Goal: Use online tool/utility: Utilize a website feature to perform a specific function

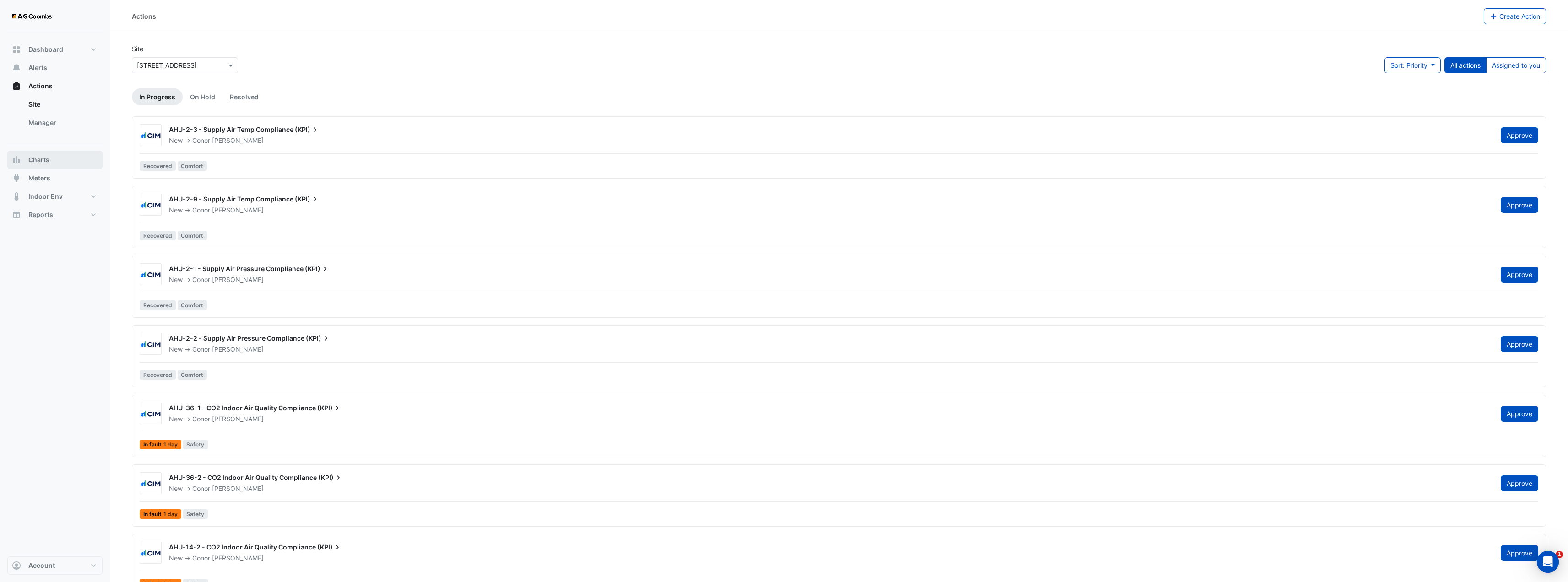
click at [50, 166] on button "Charts" at bounding box center [54, 160] width 95 height 19
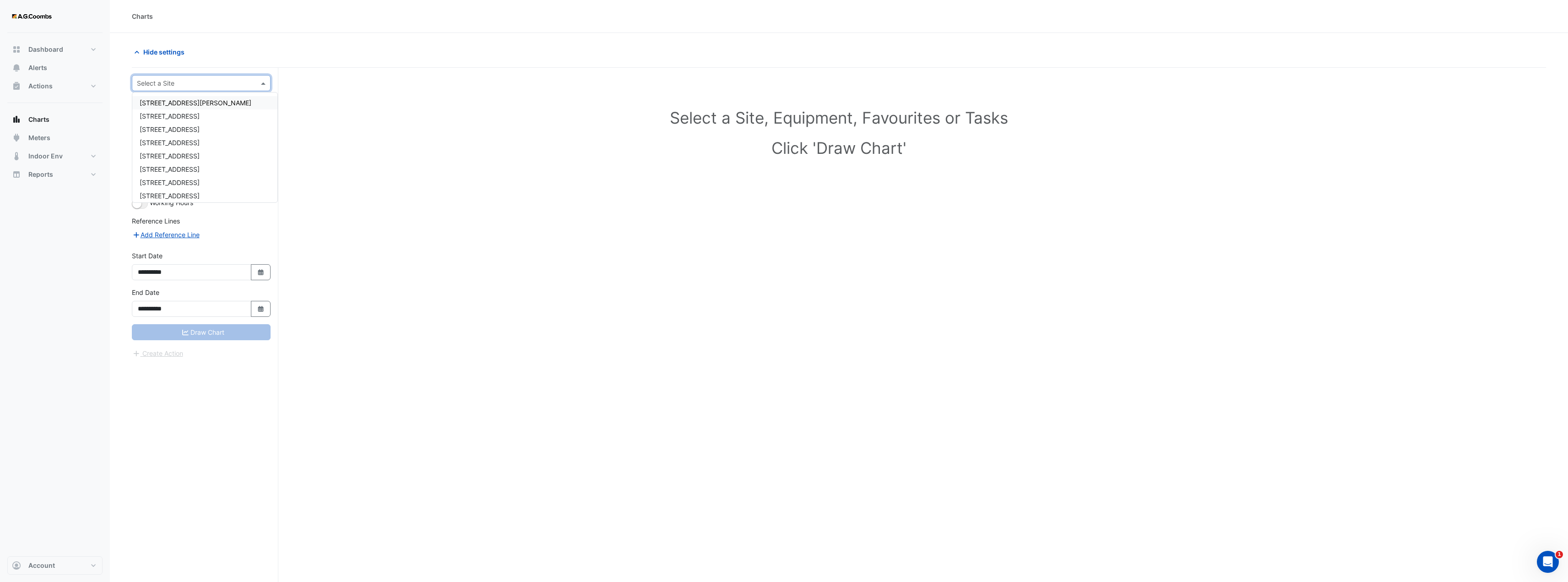
click at [267, 82] on span at bounding box center [264, 83] width 12 height 10
click at [179, 154] on span "[STREET_ADDRESS]" at bounding box center [169, 152] width 60 height 8
click at [254, 112] on span at bounding box center [257, 111] width 12 height 10
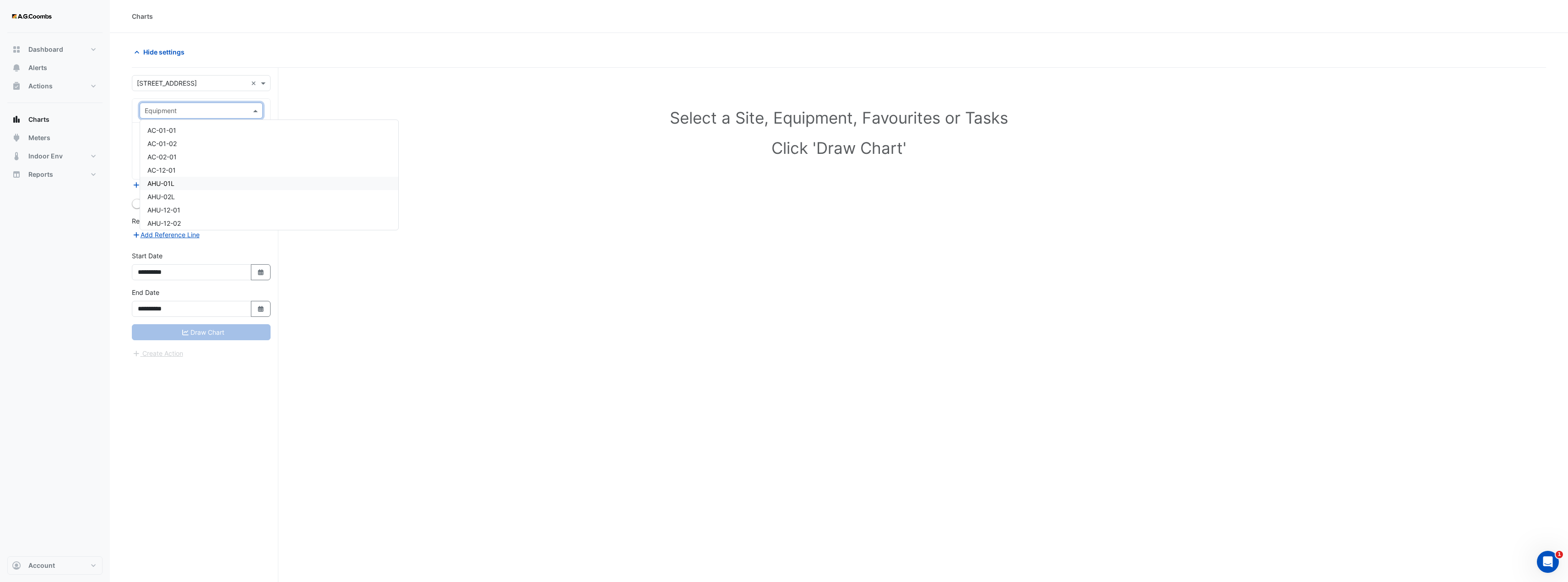
click at [191, 185] on div "AHU-01L" at bounding box center [269, 183] width 259 height 14
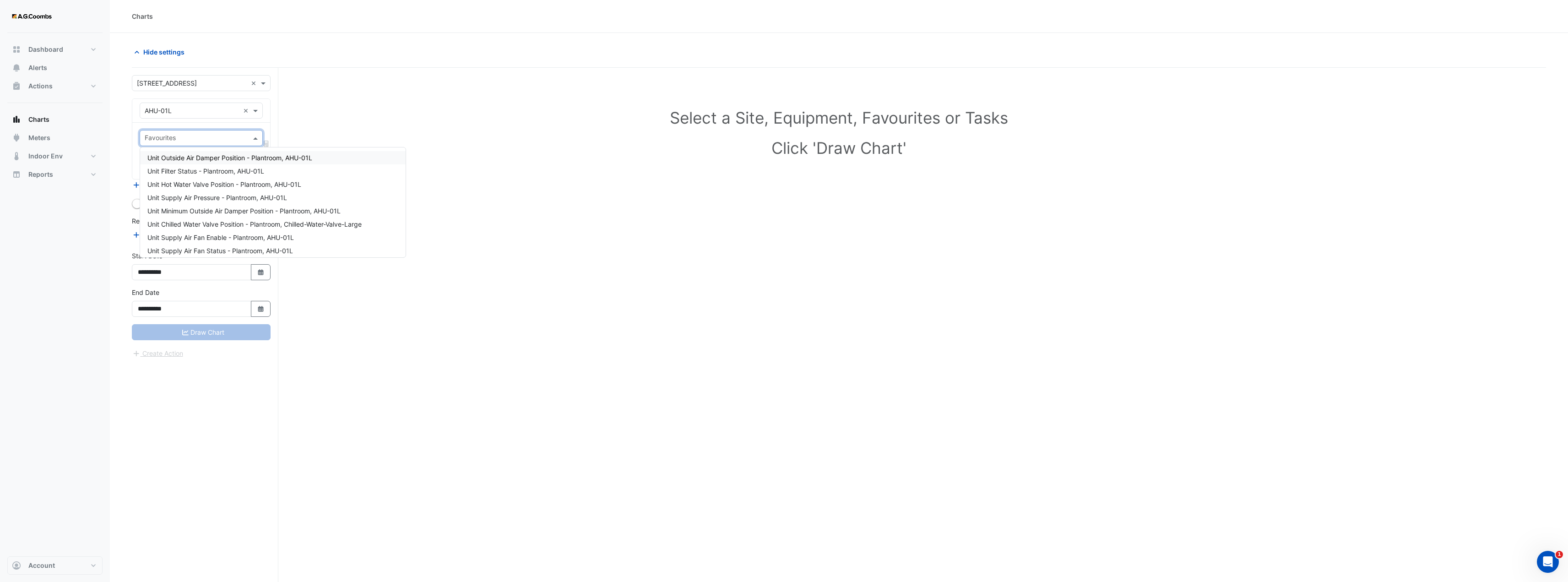
click at [254, 140] on span at bounding box center [257, 138] width 12 height 10
click at [282, 196] on span "Unit Supply Air Pressure - Plantroom, AHU-01L" at bounding box center [217, 198] width 140 height 8
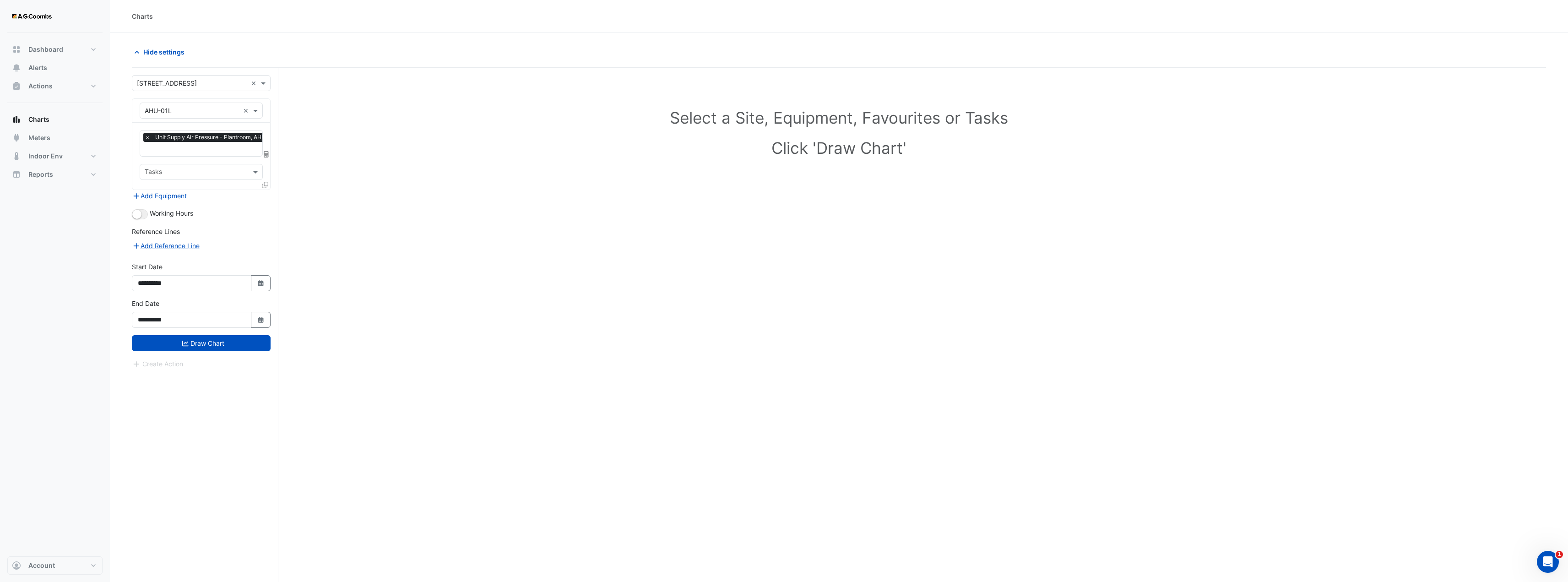
click at [262, 185] on icon at bounding box center [264, 185] width 7 height 7
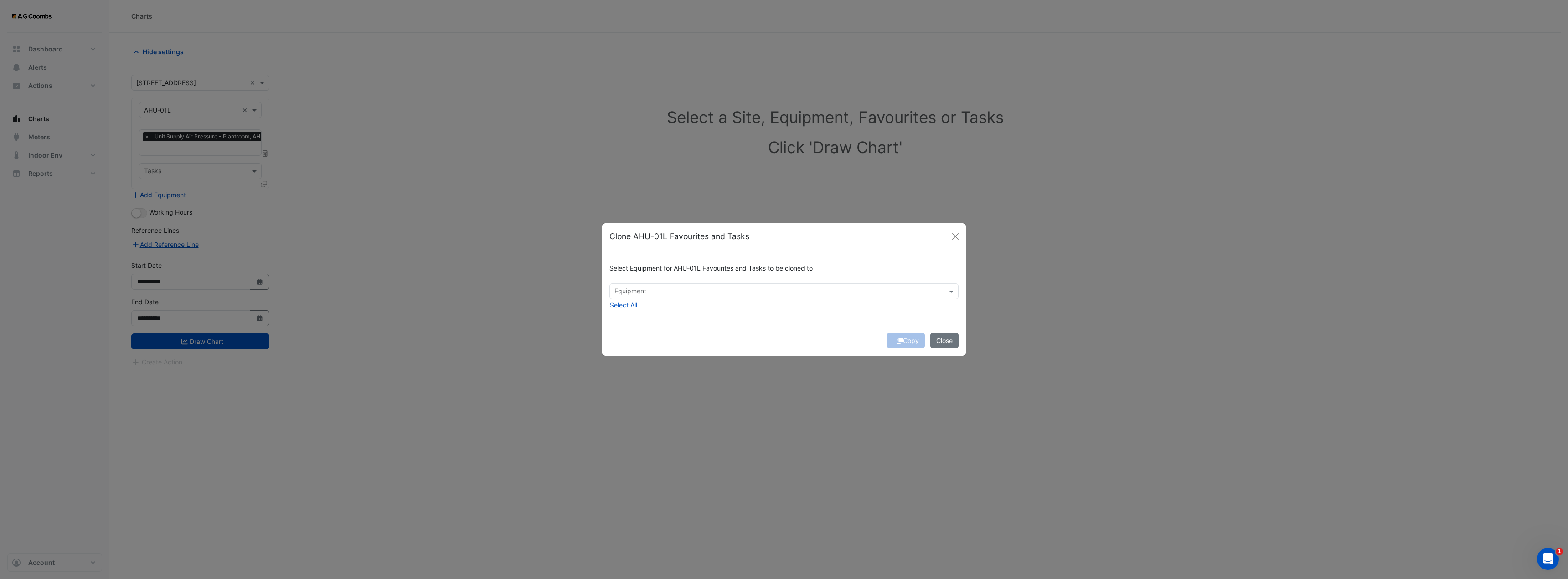
click at [674, 289] on input "text" at bounding box center [778, 292] width 329 height 10
click at [641, 312] on span "AHU-02L" at bounding box center [631, 311] width 27 height 8
click at [806, 322] on div "Select Equipment for AHU-01L Favourites and Tasks to be cloned to × AHU-02L × A…" at bounding box center [784, 288] width 364 height 74
click at [899, 341] on icon "submit" at bounding box center [900, 340] width 7 height 7
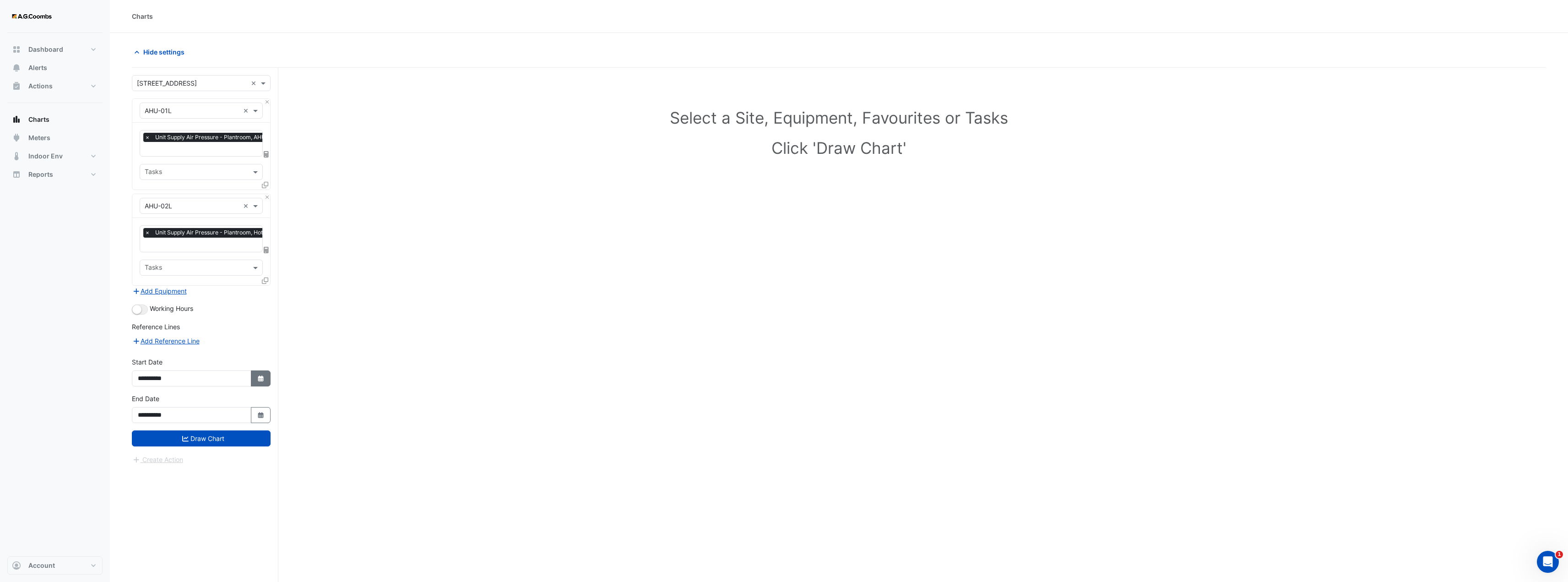
click at [261, 371] on button "Select Date" at bounding box center [261, 378] width 21 height 16
select select "*"
select select "****"
click at [146, 286] on div "1" at bounding box center [147, 284] width 15 height 15
type input "**********"
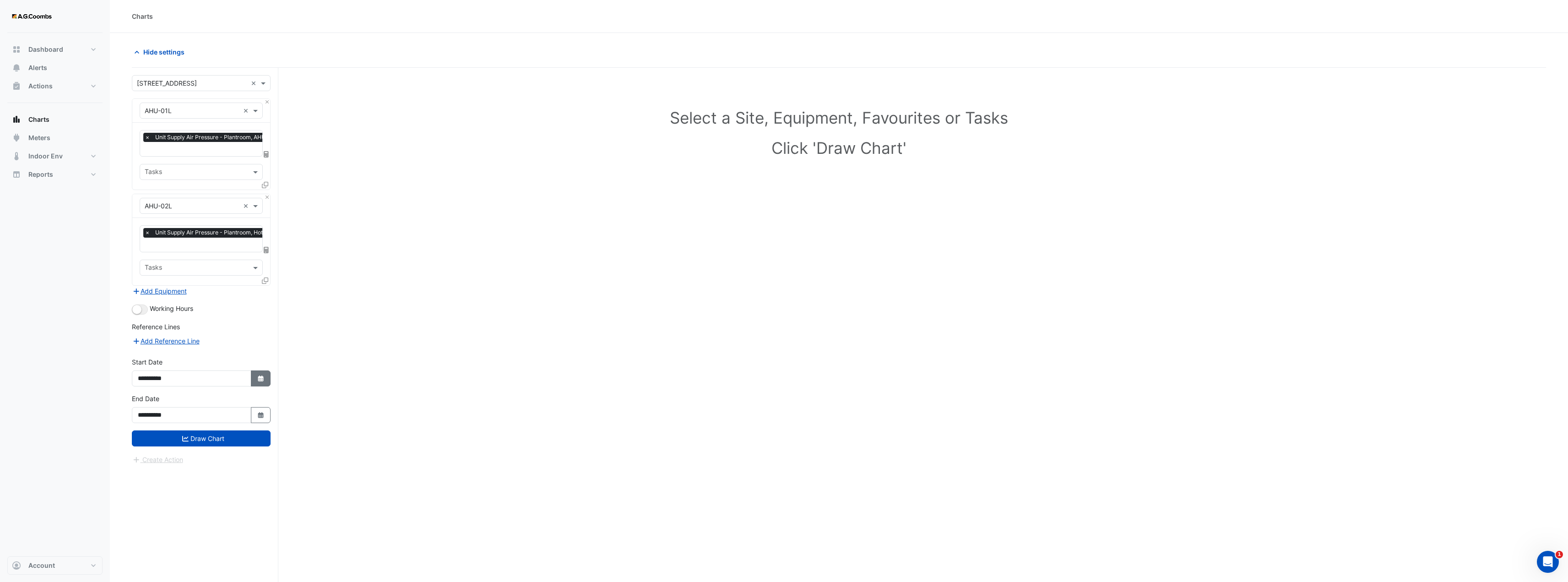
click at [259, 377] on icon "button" at bounding box center [261, 378] width 6 height 6
select select "*"
select select "****"
click at [183, 256] on select "*** *** *** *** *** *** *** *** ***" at bounding box center [174, 255] width 35 height 14
select select "*"
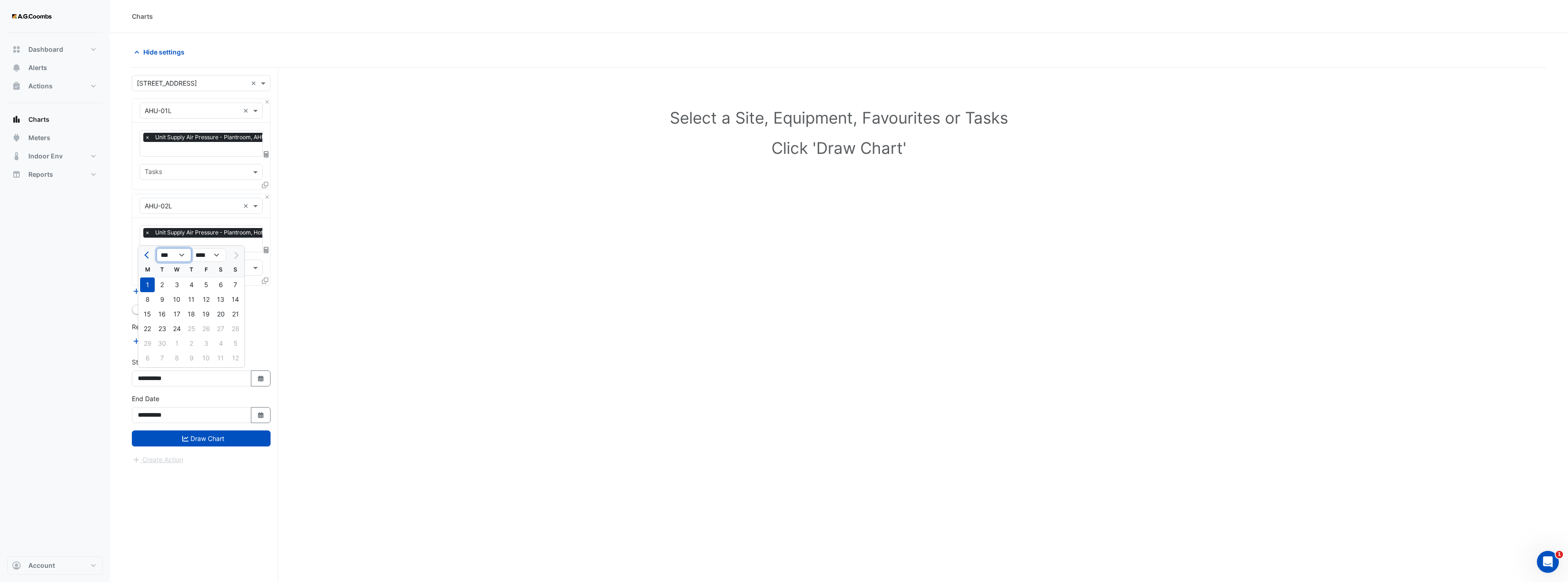
click at [157, 248] on select "*** *** *** *** *** *** *** *** ***" at bounding box center [174, 255] width 35 height 14
click at [210, 283] on div "1" at bounding box center [206, 284] width 15 height 15
type input "**********"
click at [212, 436] on button "Draw Chart" at bounding box center [202, 438] width 139 height 16
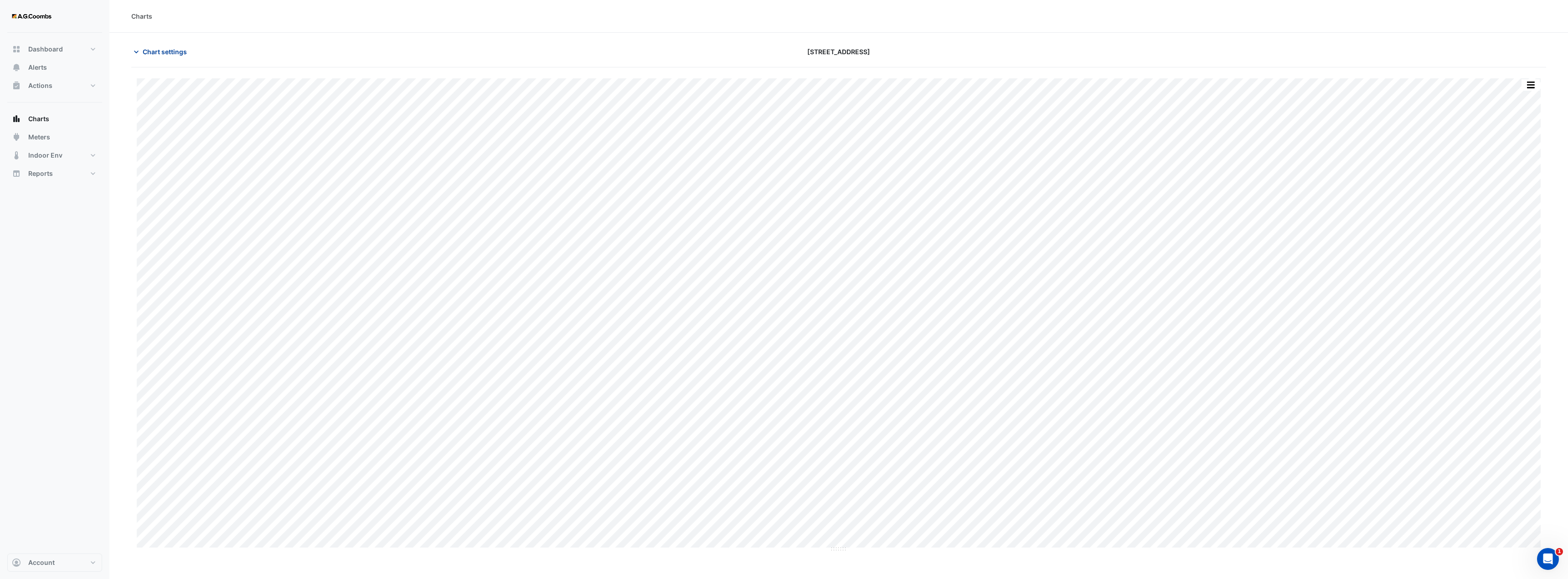
click at [166, 52] on span "Chart settings" at bounding box center [164, 52] width 44 height 10
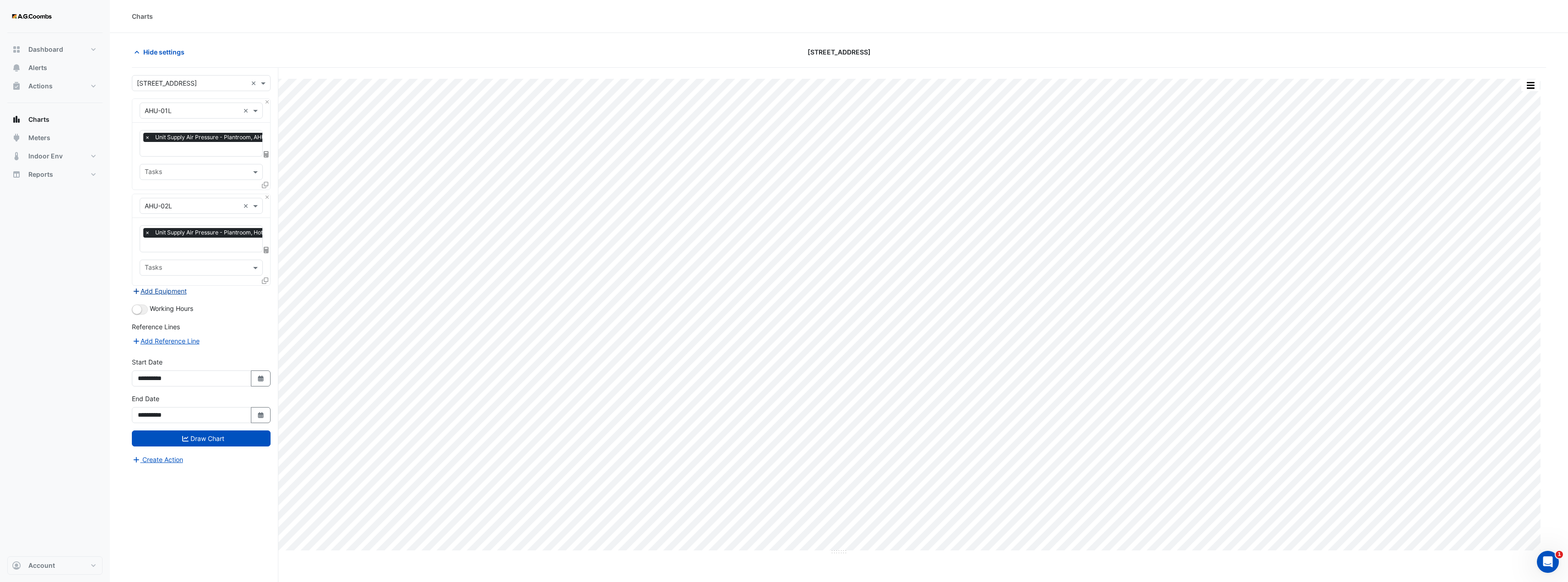
click at [169, 289] on button "Add Equipment" at bounding box center [160, 291] width 56 height 11
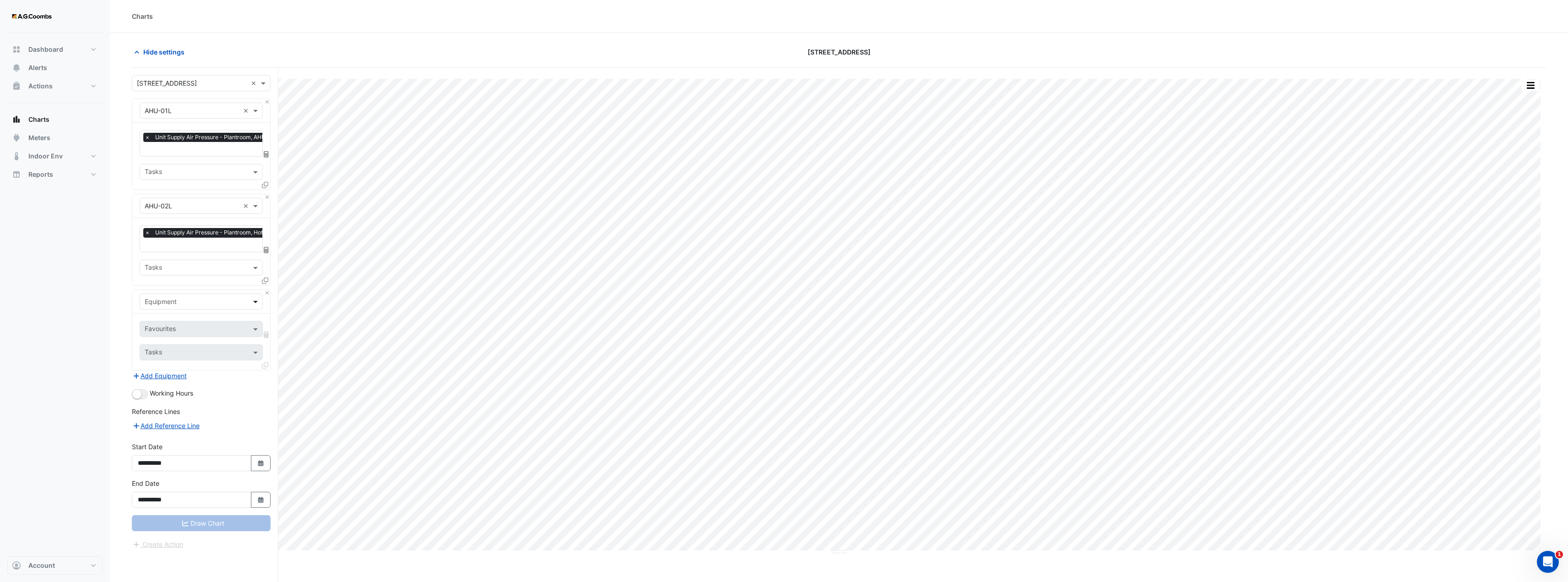
click at [256, 303] on span at bounding box center [257, 302] width 12 height 10
click at [181, 369] on span "VAV-03-INT07" at bounding box center [169, 370] width 43 height 8
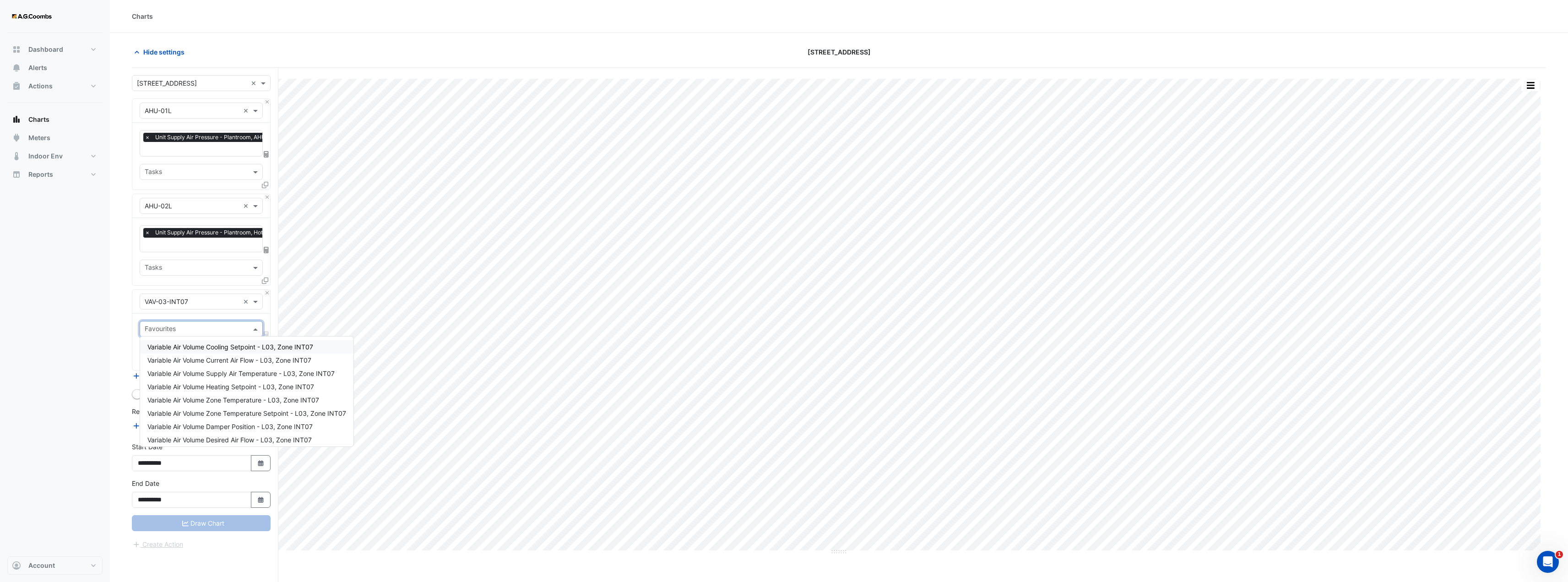
click at [261, 328] on span at bounding box center [257, 329] width 12 height 10
click at [283, 362] on span "Variable Air Volume Current Air Flow - L03, Zone INT07" at bounding box center [229, 361] width 164 height 8
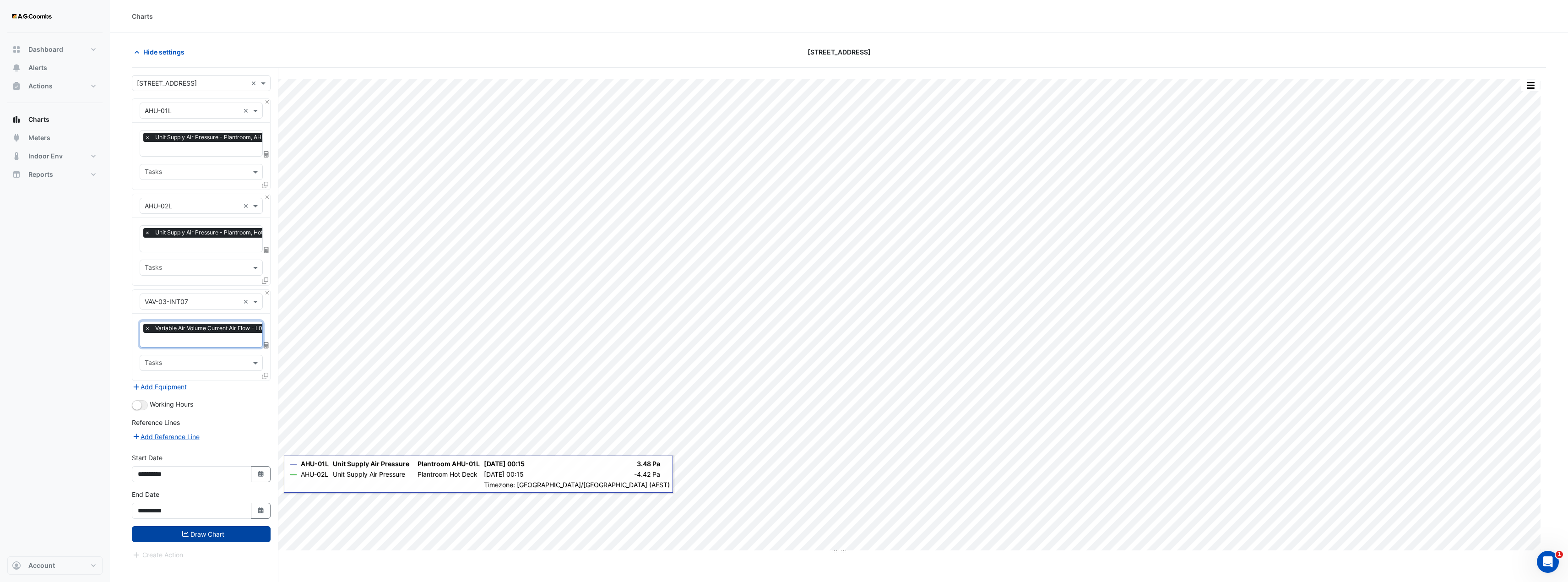
click at [203, 530] on button "Draw Chart" at bounding box center [202, 534] width 139 height 16
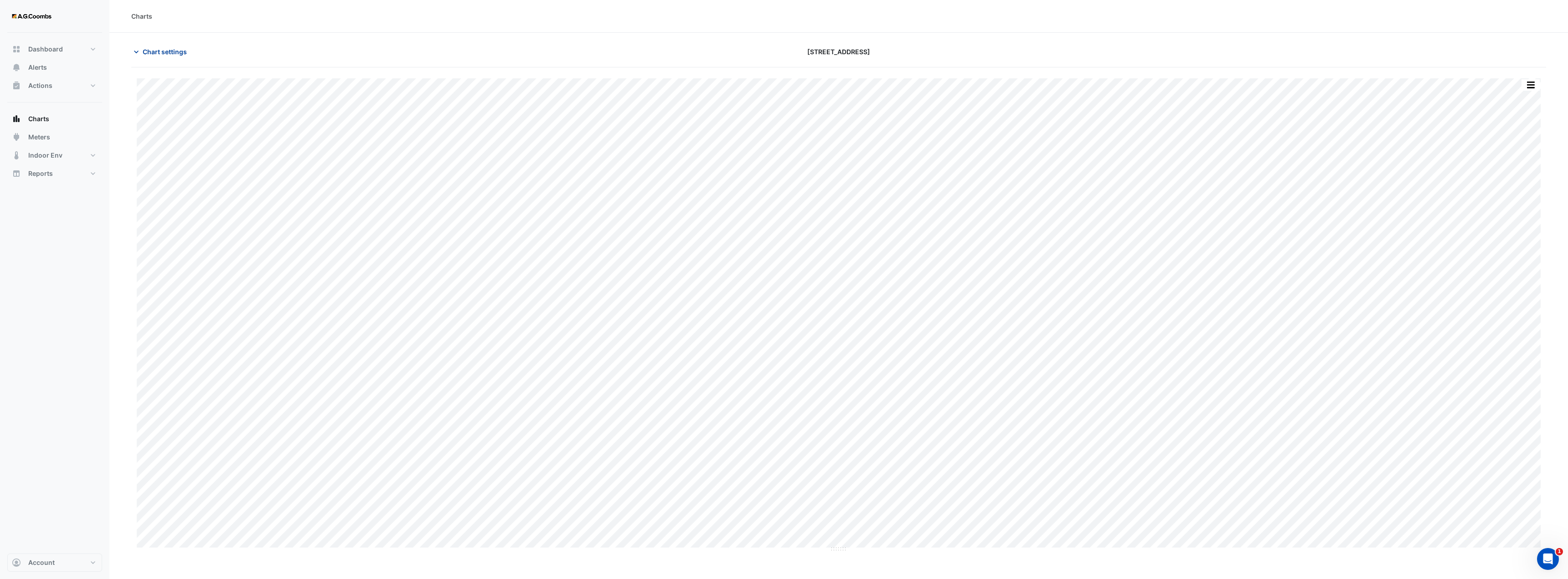
click at [169, 49] on span "Chart settings" at bounding box center [164, 52] width 44 height 10
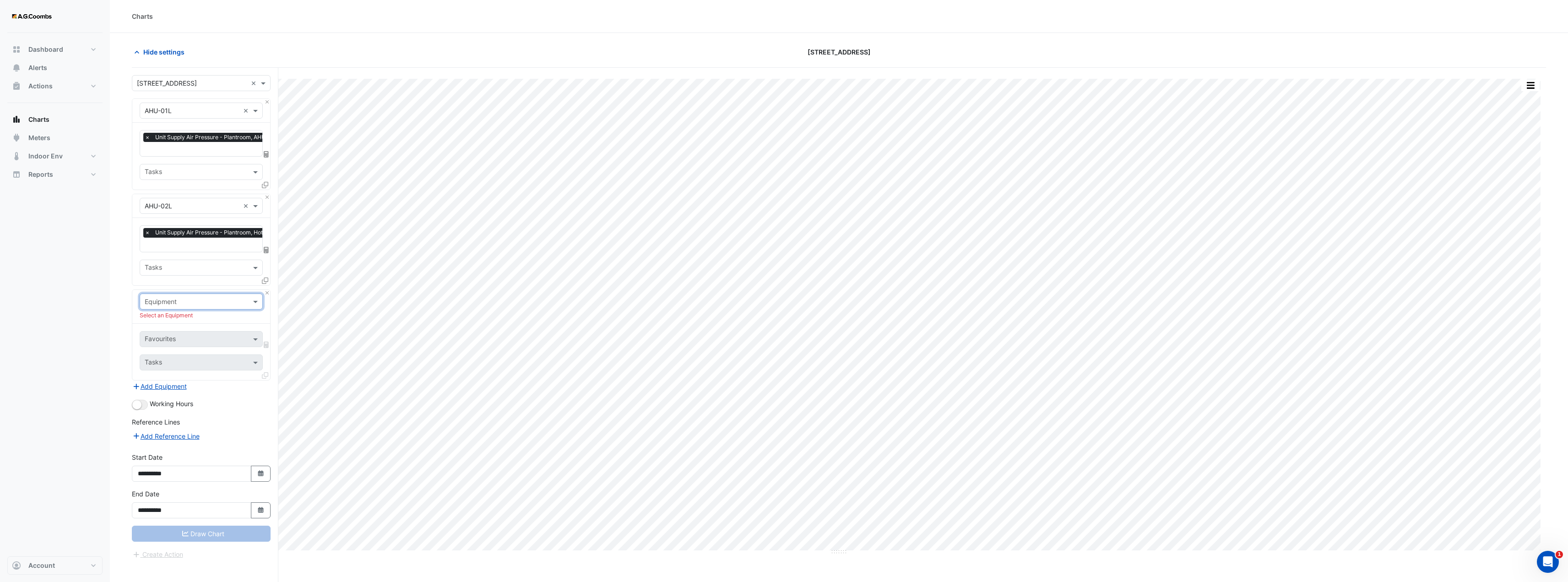
click at [215, 306] on div "Equipment" at bounding box center [202, 302] width 123 height 16
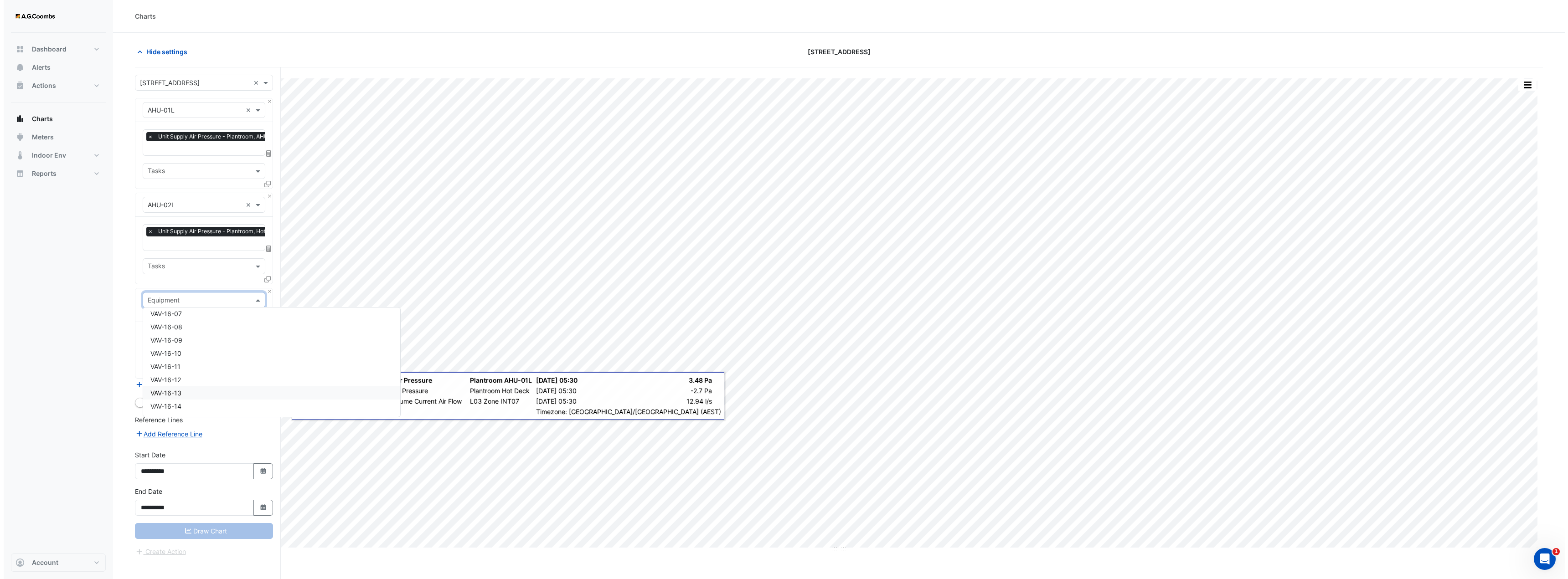
scroll to position [9160, 0]
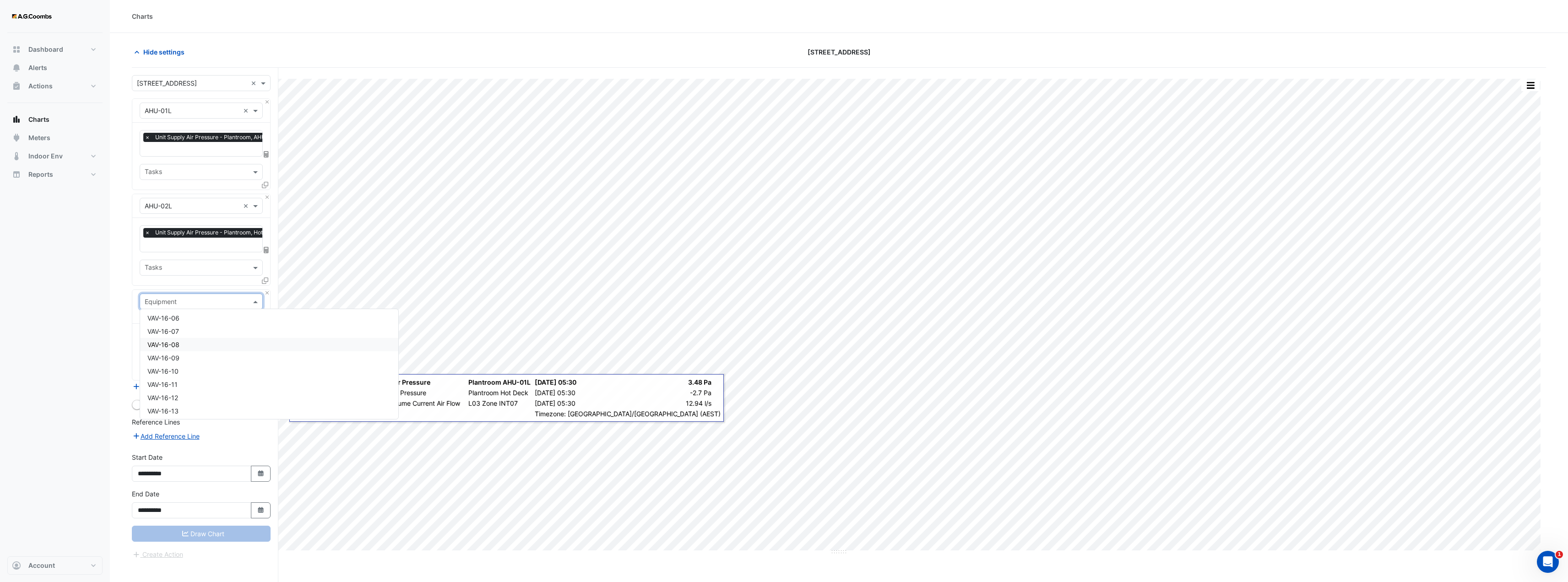
click at [176, 348] on span "VAV-16-08" at bounding box center [164, 345] width 32 height 8
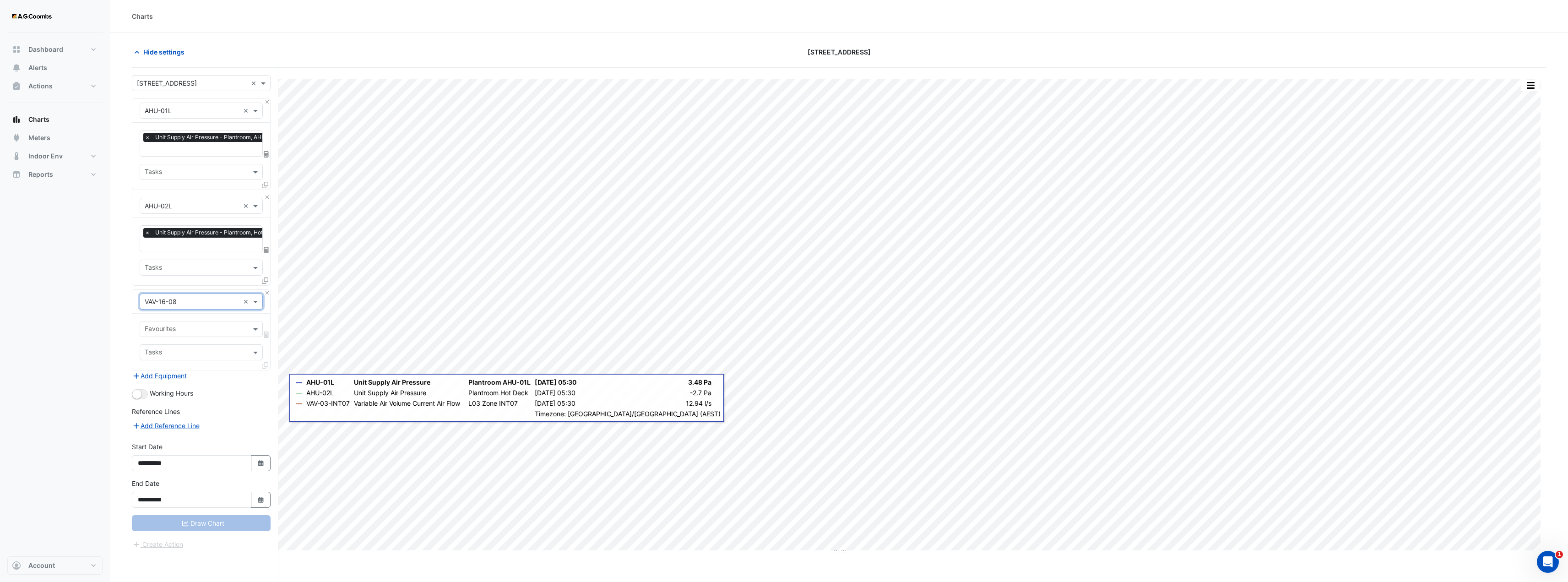
click at [234, 329] on input "text" at bounding box center [196, 330] width 103 height 10
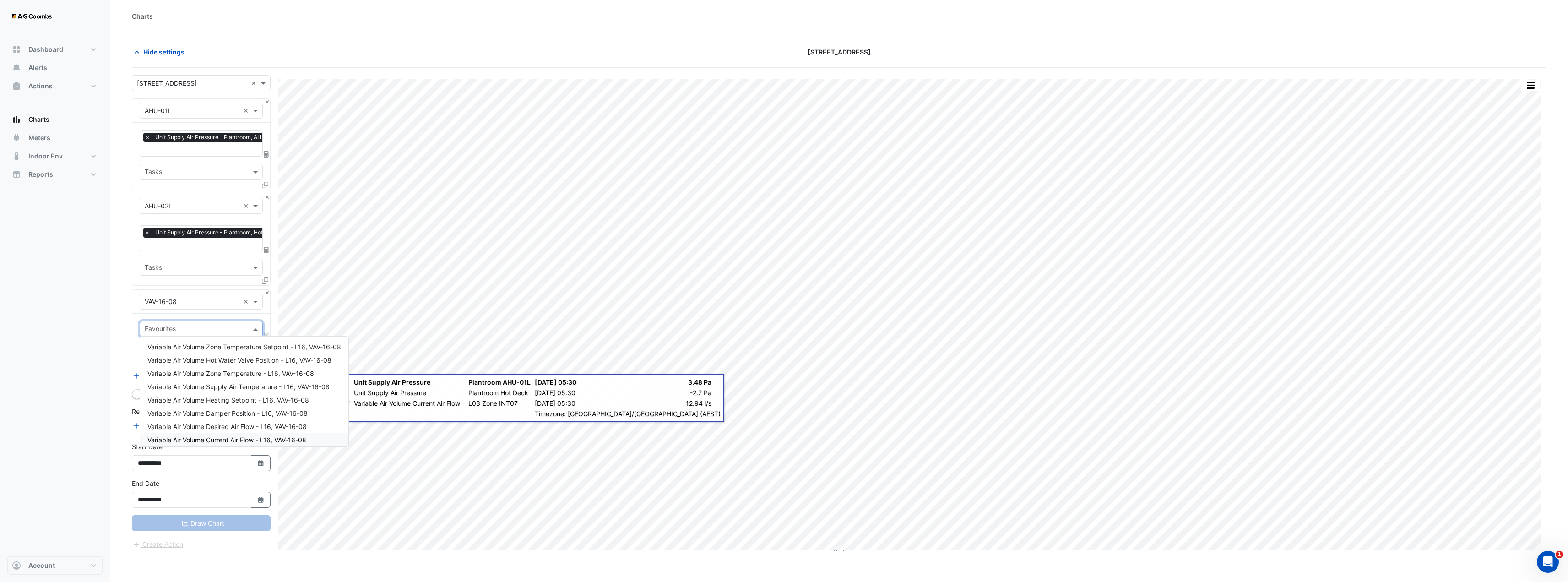
click at [254, 440] on span "Variable Air Volume Current Air Flow - L16, VAV-16-08" at bounding box center [227, 440] width 159 height 8
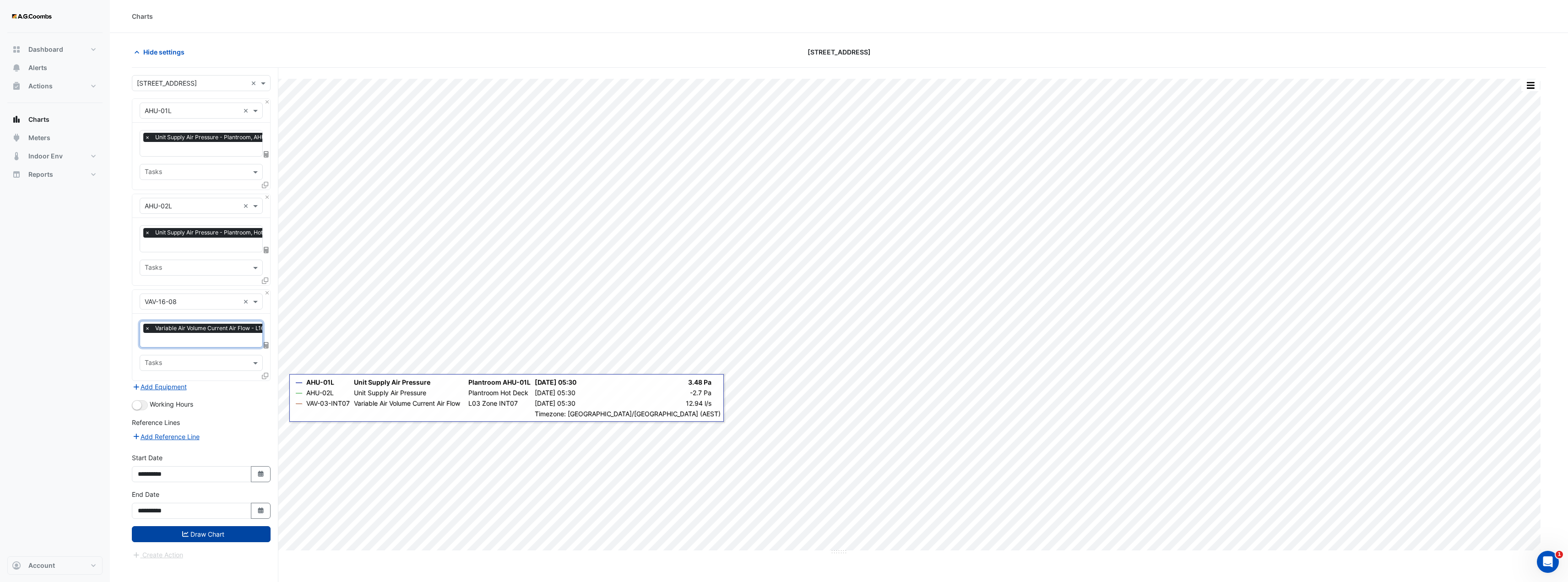
click at [198, 538] on button "Draw Chart" at bounding box center [202, 534] width 139 height 16
